Goal: Find specific page/section: Find specific page/section

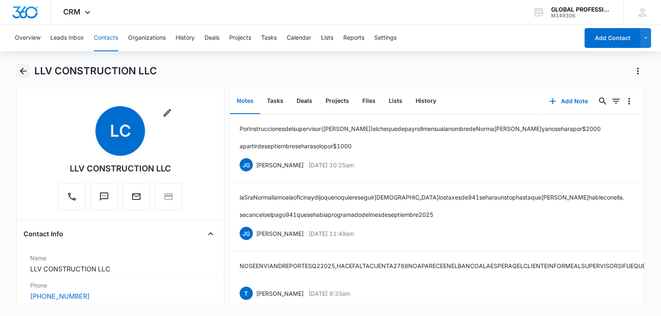
click at [20, 71] on icon "Back" at bounding box center [23, 71] width 10 height 10
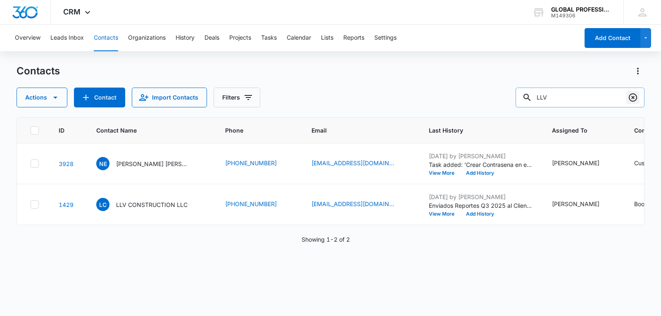
click at [637, 99] on icon "Clear" at bounding box center [633, 97] width 8 height 8
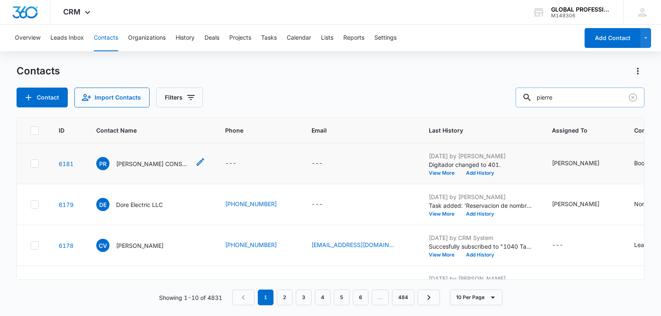
type input "pierre"
click at [150, 168] on p "[PERSON_NAME] CONSTRUCTION LLC" at bounding box center [153, 164] width 74 height 9
